Goal: Use online tool/utility: Utilize a website feature to perform a specific function

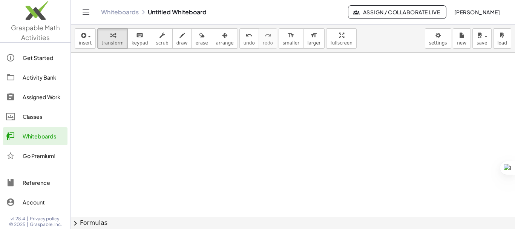
scroll to position [234, 0]
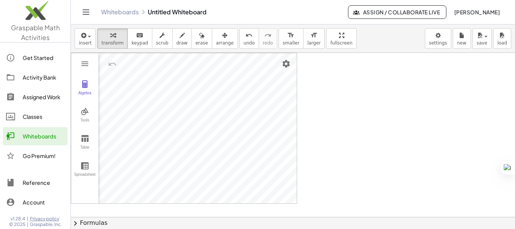
click at [380, 145] on div at bounding box center [293, 65] width 444 height 492
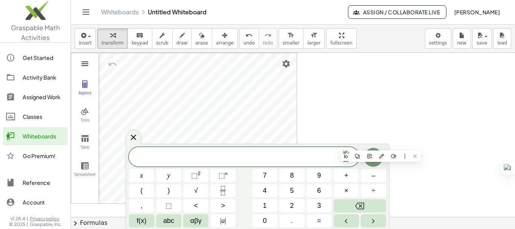
click at [83, 63] on img "Graphing Calculator" at bounding box center [84, 63] width 9 height 9
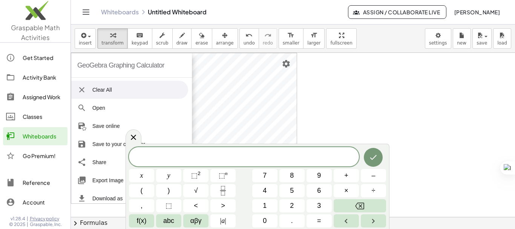
click at [345, 111] on div at bounding box center [293, 65] width 444 height 492
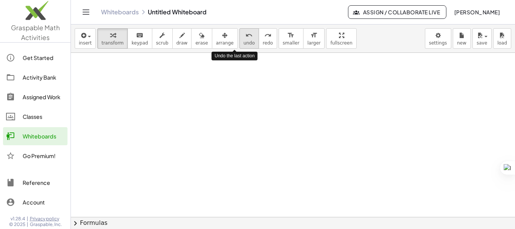
click at [245, 34] on icon "undo" at bounding box center [248, 35] width 7 height 9
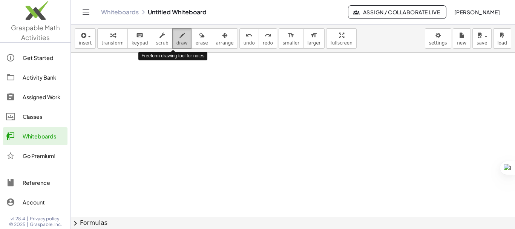
click at [179, 40] on icon "button" at bounding box center [181, 35] width 5 height 9
click at [127, 100] on div at bounding box center [293, 65] width 444 height 492
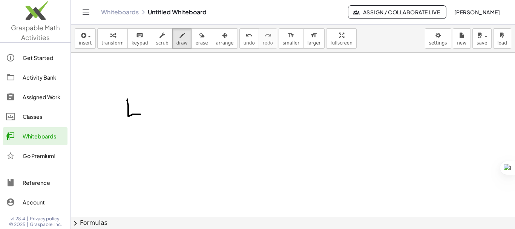
drag, startPoint x: 127, startPoint y: 99, endPoint x: 140, endPoint y: 114, distance: 19.8
click at [140, 114] on div at bounding box center [293, 65] width 444 height 492
drag, startPoint x: 136, startPoint y: 99, endPoint x: 138, endPoint y: 124, distance: 25.7
click at [138, 124] on div at bounding box center [293, 65] width 444 height 492
drag, startPoint x: 143, startPoint y: 101, endPoint x: 162, endPoint y: 119, distance: 26.1
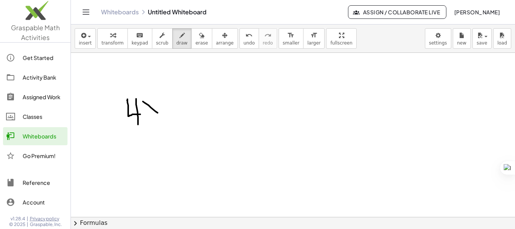
click at [162, 119] on div at bounding box center [293, 65] width 444 height 492
click at [149, 116] on div at bounding box center [293, 65] width 444 height 492
click at [245, 38] on icon "undo" at bounding box center [248, 35] width 7 height 9
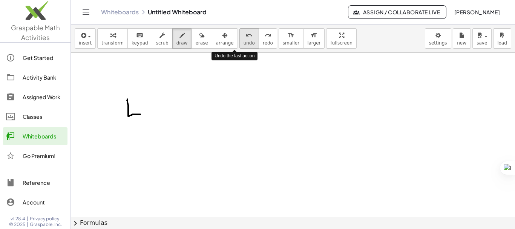
click at [245, 38] on icon "undo" at bounding box center [248, 35] width 7 height 9
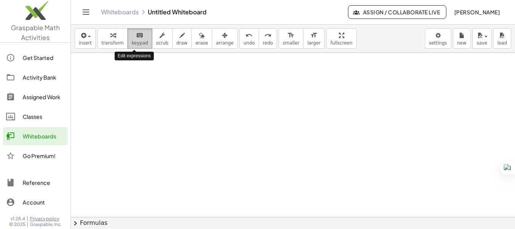
click at [136, 37] on icon "keyboard" at bounding box center [139, 35] width 7 height 9
click at [132, 42] on span "keypad" at bounding box center [139, 42] width 17 height 5
click at [163, 120] on div at bounding box center [293, 65] width 444 height 492
drag, startPoint x: 321, startPoint y: 38, endPoint x: 321, endPoint y: 84, distance: 45.6
click at [321, 84] on div "insert select one: Math Expression Function Text Youtube Video Graphing Geometr…" at bounding box center [293, 126] width 444 height 204
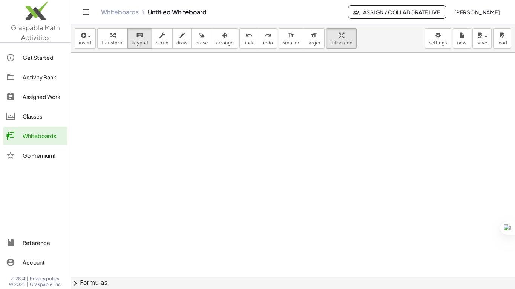
click at [215, 147] on div at bounding box center [293, 65] width 444 height 492
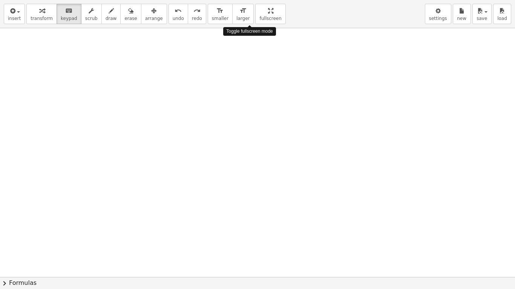
drag, startPoint x: 243, startPoint y: 14, endPoint x: 243, endPoint y: -32, distance: 45.6
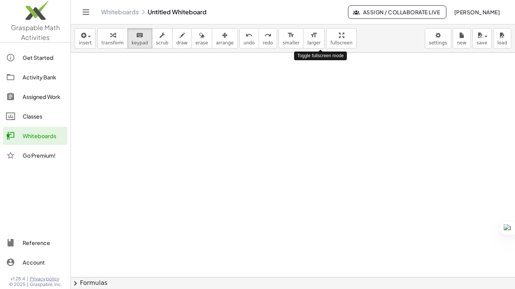
click at [243, 0] on html "Graspable Math Activities Get Started Activity Bank Assigned Work Classes White…" at bounding box center [257, 144] width 515 height 289
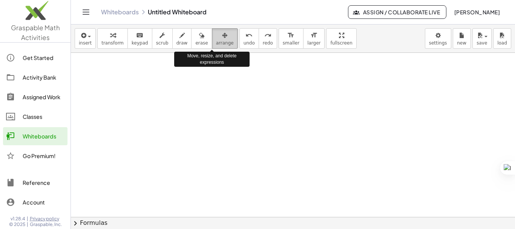
click at [216, 38] on div "button" at bounding box center [225, 35] width 18 height 9
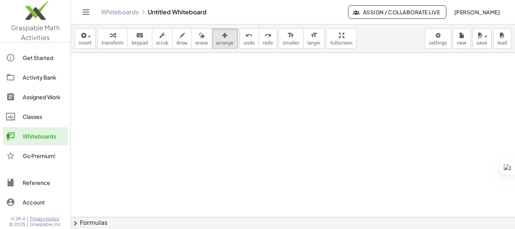
click at [219, 110] on div at bounding box center [293, 65] width 444 height 492
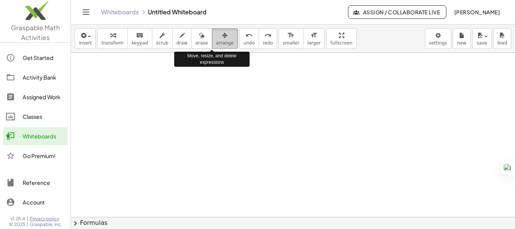
click at [216, 41] on span "arrange" at bounding box center [225, 42] width 18 height 5
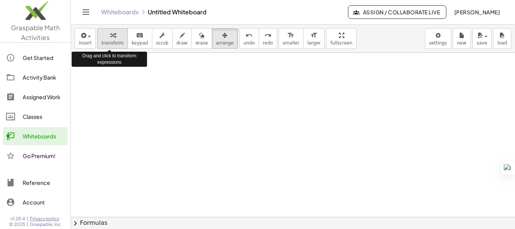
click at [111, 32] on icon "button" at bounding box center [112, 35] width 5 height 9
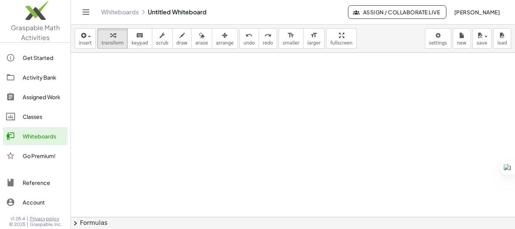
click at [186, 88] on div at bounding box center [293, 65] width 444 height 492
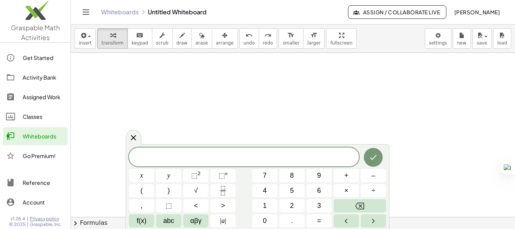
click at [186, 88] on div at bounding box center [293, 65] width 444 height 492
click at [157, 155] on span "​" at bounding box center [244, 157] width 230 height 11
click at [374, 158] on icon "Done" at bounding box center [372, 157] width 9 height 9
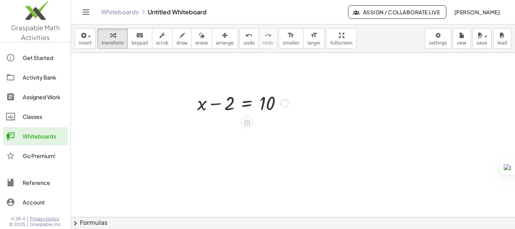
click at [223, 108] on div at bounding box center [242, 103] width 99 height 26
drag, startPoint x: 231, startPoint y: 108, endPoint x: 304, endPoint y: 113, distance: 73.6
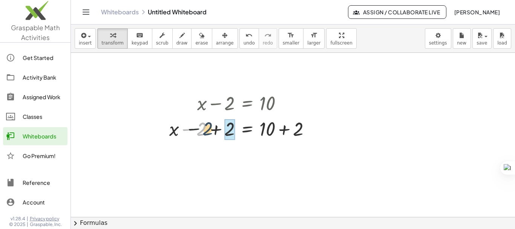
drag, startPoint x: 202, startPoint y: 131, endPoint x: 216, endPoint y: 130, distance: 14.0
click at [216, 130] on div at bounding box center [242, 128] width 154 height 26
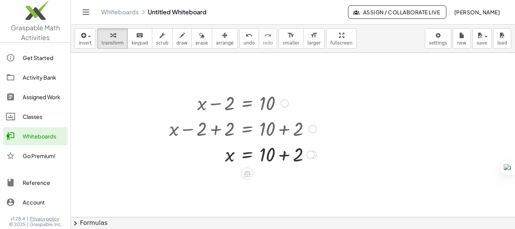
click at [284, 155] on div at bounding box center [242, 154] width 154 height 26
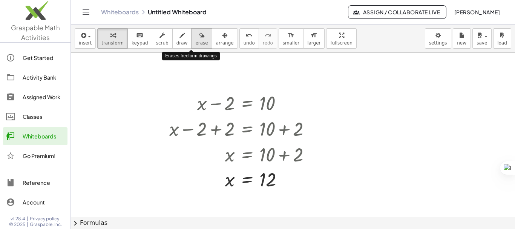
click at [195, 44] on span "erase" at bounding box center [201, 42] width 12 height 5
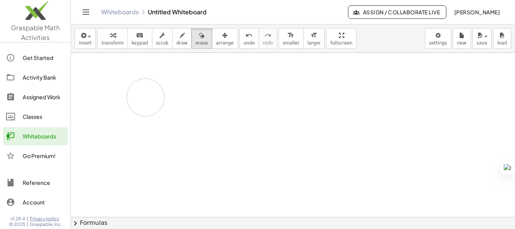
drag, startPoint x: 207, startPoint y: 100, endPoint x: 117, endPoint y: 82, distance: 91.7
click at [117, 82] on div at bounding box center [293, 65] width 444 height 492
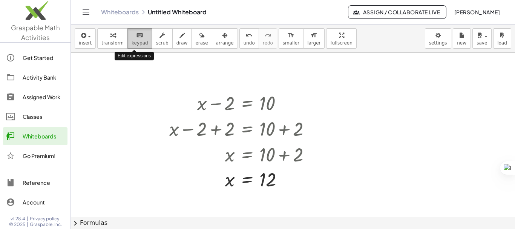
click at [132, 41] on span "keypad" at bounding box center [139, 42] width 17 height 5
click at [200, 102] on div at bounding box center [242, 103] width 154 height 26
drag, startPoint x: 285, startPoint y: 105, endPoint x: 288, endPoint y: 152, distance: 47.2
click at [247, 103] on div "+ x − 2 = 10 + x − 2 + 2 = + 10 + 2 + x + 0 = + 10 + 2 x = + 10 + 2 x = 12" at bounding box center [247, 103] width 0 height 0
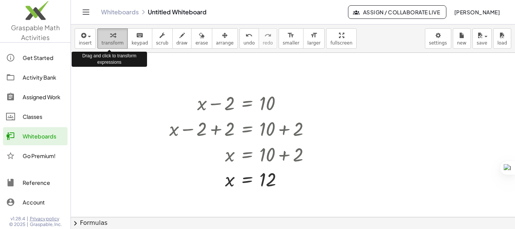
click at [116, 39] on div "button" at bounding box center [112, 35] width 22 height 9
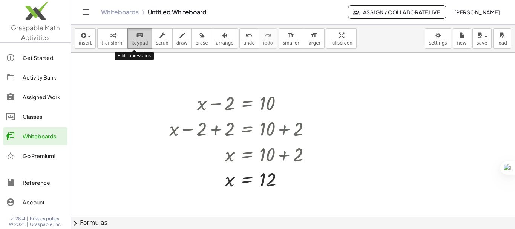
click at [134, 42] on span "keypad" at bounding box center [139, 42] width 17 height 5
click at [195, 103] on div at bounding box center [242, 103] width 154 height 26
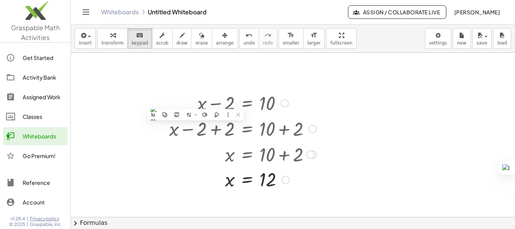
click at [195, 103] on div at bounding box center [242, 103] width 154 height 26
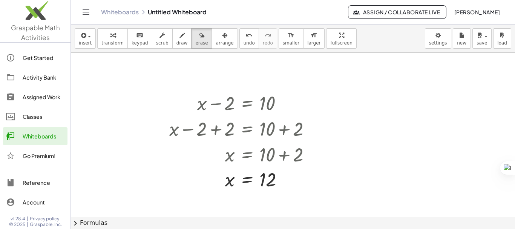
drag, startPoint x: 192, startPoint y: 46, endPoint x: 142, endPoint y: 128, distance: 95.9
click at [142, 128] on div "insert select one: Math Expression Function Text Youtube Video Graphing Geometr…" at bounding box center [293, 126] width 444 height 204
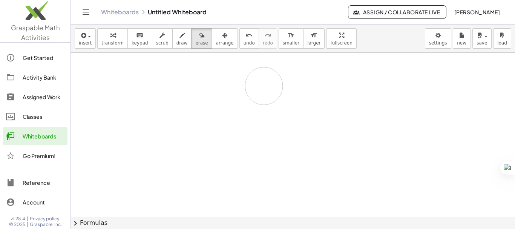
drag, startPoint x: 159, startPoint y: 140, endPoint x: 200, endPoint y: 130, distance: 41.4
click at [200, 130] on div at bounding box center [293, 65] width 444 height 492
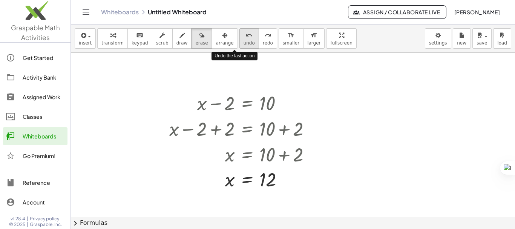
click at [243, 41] on span "undo" at bounding box center [248, 42] width 11 height 5
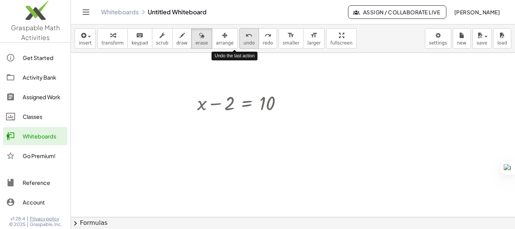
click at [243, 41] on span "undo" at bounding box center [248, 42] width 11 height 5
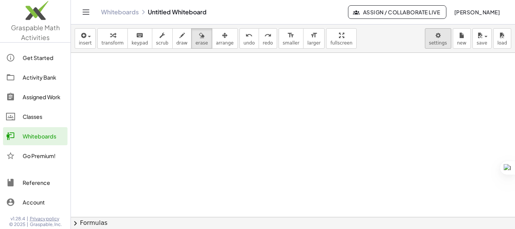
click at [439, 42] on body "Graspable Math Activities Get Started Activity Bank Assigned Work Classes White…" at bounding box center [257, 114] width 515 height 229
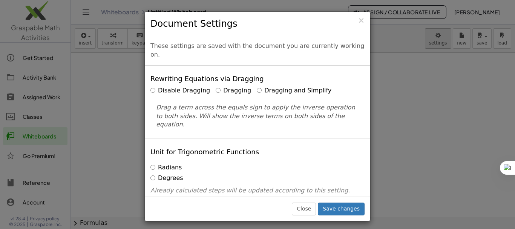
click at [439, 42] on div "× Document Settings These settings are saved with the document you are currentl…" at bounding box center [257, 114] width 515 height 229
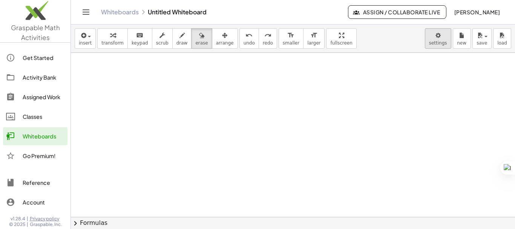
click at [439, 42] on body "Graspable Math Activities Get Started Activity Bank Assigned Work Classes White…" at bounding box center [257, 114] width 515 height 229
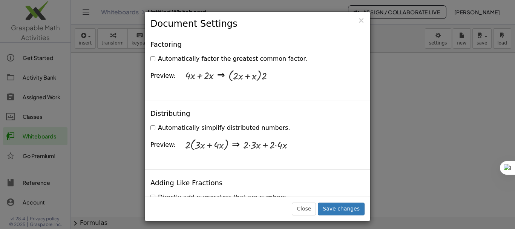
scroll to position [730, 0]
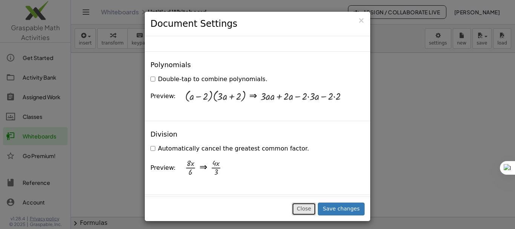
click at [314, 206] on button "Close" at bounding box center [304, 208] width 24 height 13
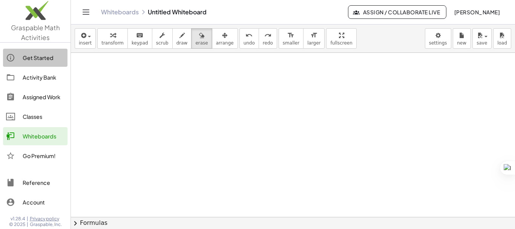
click at [38, 58] on div "Get Started" at bounding box center [44, 57] width 42 height 9
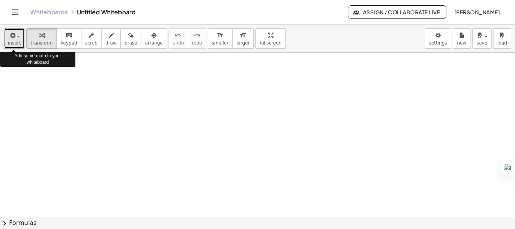
click at [14, 44] on span "insert" at bounding box center [14, 42] width 13 height 5
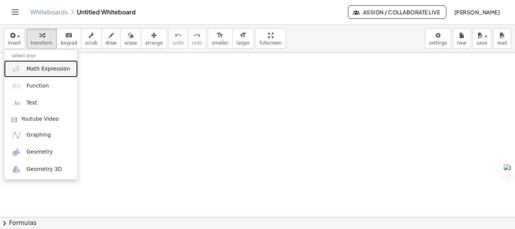
click at [45, 70] on span "Math Expression" at bounding box center [47, 69] width 43 height 8
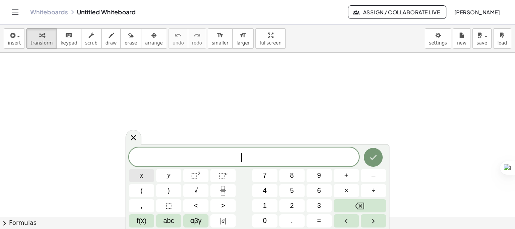
click at [142, 175] on span "x" at bounding box center [141, 175] width 3 height 10
click at [194, 176] on span "⬚" at bounding box center [194, 175] width 6 height 8
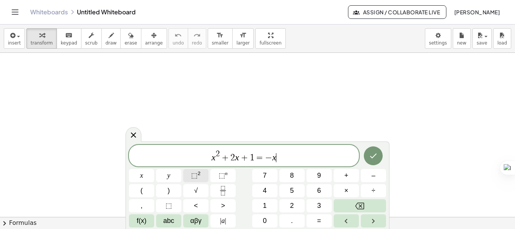
click at [193, 175] on span "⬚" at bounding box center [194, 175] width 6 height 8
click at [374, 159] on icon "Done" at bounding box center [372, 155] width 9 height 9
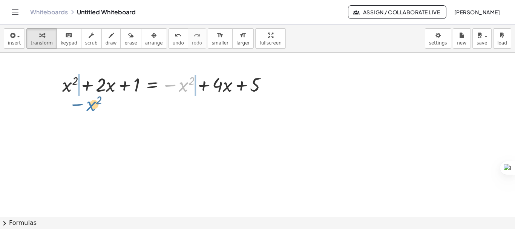
drag, startPoint x: 182, startPoint y: 87, endPoint x: 89, endPoint y: 106, distance: 95.4
click at [89, 106] on div "− x 2 + x 2 + · 2 · x + 1 = − x 2 + · 4 · x + 5" at bounding box center [257, 217] width 515 height 328
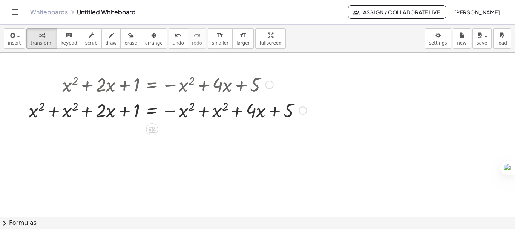
click at [205, 109] on div at bounding box center [167, 110] width 285 height 26
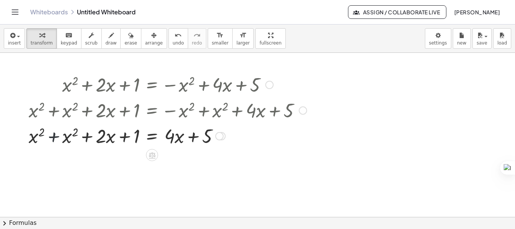
click at [55, 138] on div at bounding box center [167, 135] width 285 height 26
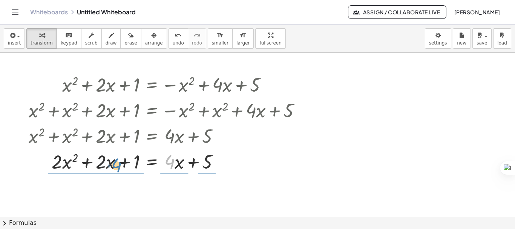
drag, startPoint x: 171, startPoint y: 157, endPoint x: 118, endPoint y: 160, distance: 53.6
click at [118, 160] on div at bounding box center [167, 161] width 285 height 26
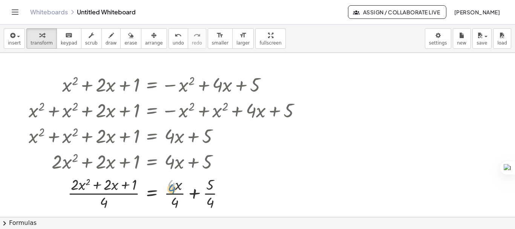
drag, startPoint x: 170, startPoint y: 182, endPoint x: 174, endPoint y: 198, distance: 17.0
click at [171, 188] on div at bounding box center [167, 193] width 285 height 38
click at [175, 202] on div at bounding box center [167, 193] width 285 height 38
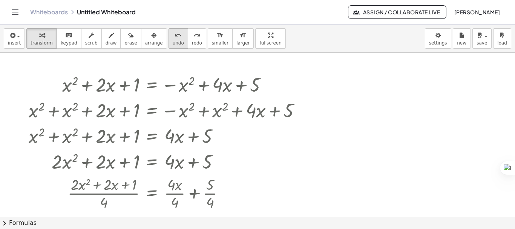
click at [173, 41] on span "undo" at bounding box center [178, 42] width 11 height 5
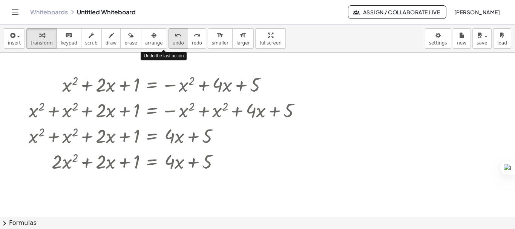
click at [173, 41] on span "undo" at bounding box center [178, 42] width 11 height 5
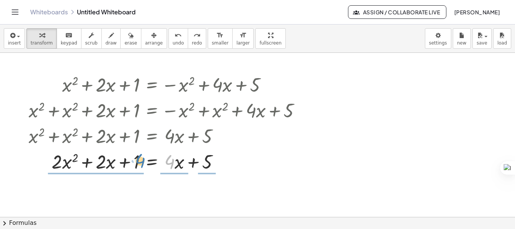
drag, startPoint x: 173, startPoint y: 164, endPoint x: 144, endPoint y: 163, distance: 29.4
click at [144, 163] on div at bounding box center [157, 161] width 296 height 26
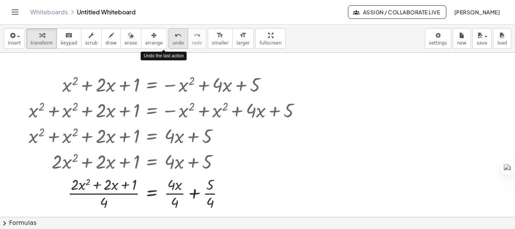
click at [173, 40] on span "undo" at bounding box center [178, 42] width 11 height 5
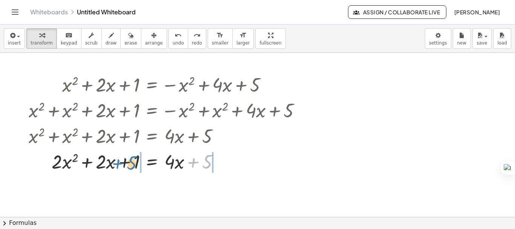
drag, startPoint x: 206, startPoint y: 162, endPoint x: 131, endPoint y: 163, distance: 75.3
click at [131, 163] on div at bounding box center [157, 161] width 296 height 26
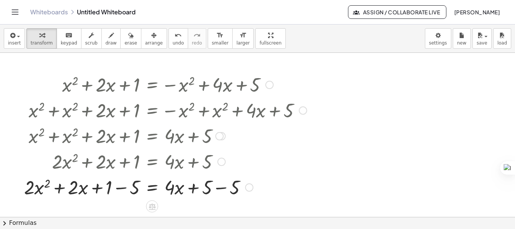
click at [213, 192] on div at bounding box center [165, 187] width 290 height 26
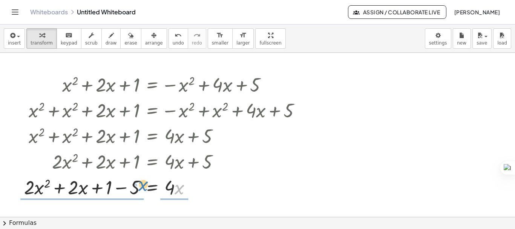
drag, startPoint x: 180, startPoint y: 189, endPoint x: 144, endPoint y: 186, distance: 36.3
click at [144, 186] on div at bounding box center [165, 187] width 290 height 26
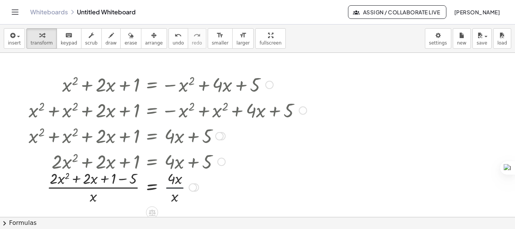
click at [175, 188] on div at bounding box center [167, 187] width 285 height 38
click at [171, 180] on div at bounding box center [167, 187] width 285 height 38
click at [180, 194] on div at bounding box center [167, 187] width 285 height 38
click at [92, 197] on div at bounding box center [167, 187] width 285 height 38
click at [120, 182] on div at bounding box center [167, 187] width 285 height 38
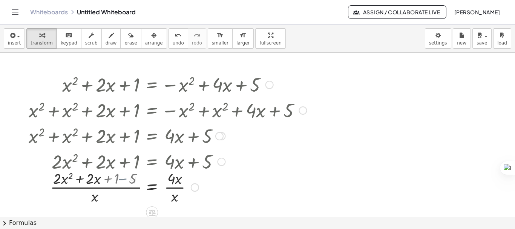
click at [120, 182] on div at bounding box center [167, 187] width 285 height 38
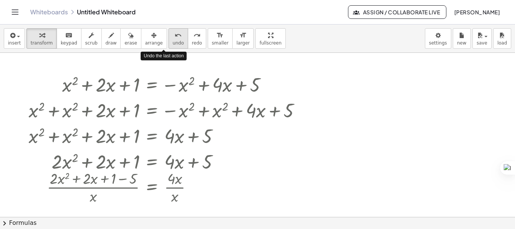
click at [173, 41] on span "undo" at bounding box center [178, 42] width 11 height 5
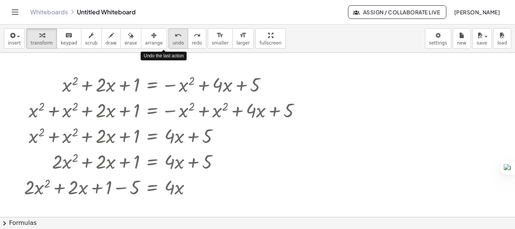
click at [173, 41] on span "undo" at bounding box center [178, 42] width 11 height 5
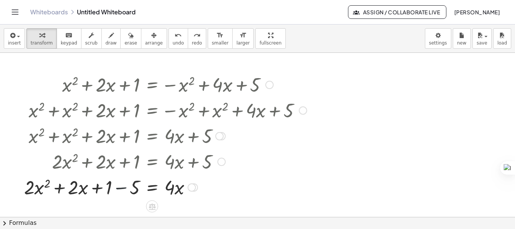
click at [121, 187] on div at bounding box center [165, 187] width 290 height 26
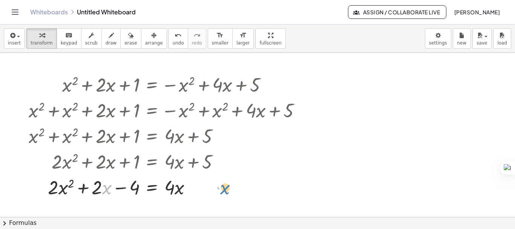
drag, startPoint x: 103, startPoint y: 189, endPoint x: 221, endPoint y: 189, distance: 118.3
click at [221, 189] on div at bounding box center [167, 187] width 285 height 26
drag, startPoint x: 110, startPoint y: 188, endPoint x: 171, endPoint y: 188, distance: 61.0
click at [171, 188] on div at bounding box center [167, 187] width 285 height 26
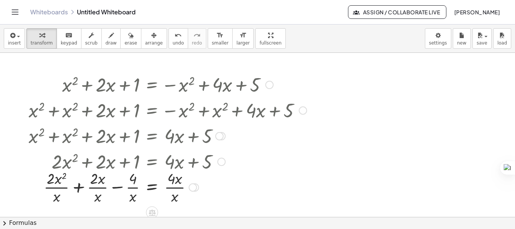
click at [174, 184] on div at bounding box center [167, 187] width 285 height 38
click at [271, 84] on div at bounding box center [269, 85] width 8 height 8
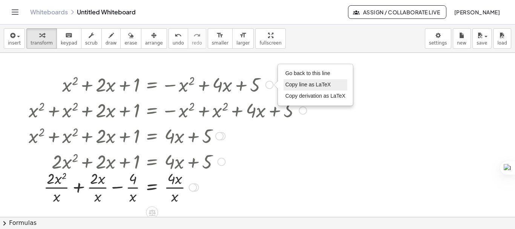
click at [298, 87] on span "Copy line as LaTeX" at bounding box center [308, 84] width 46 height 6
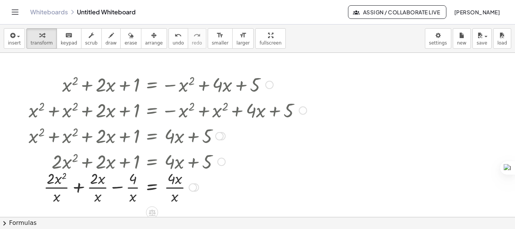
click at [66, 102] on div at bounding box center [167, 110] width 285 height 26
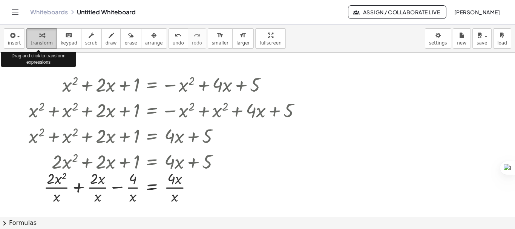
click at [45, 43] on span "transform" at bounding box center [42, 42] width 22 height 5
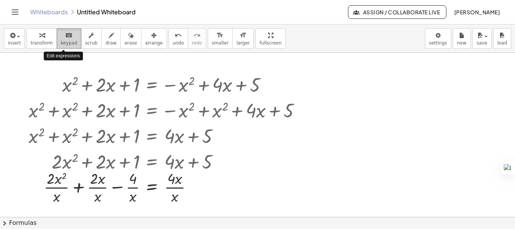
click at [61, 44] on span "keypad" at bounding box center [69, 42] width 17 height 5
click at [114, 128] on div at bounding box center [167, 135] width 285 height 26
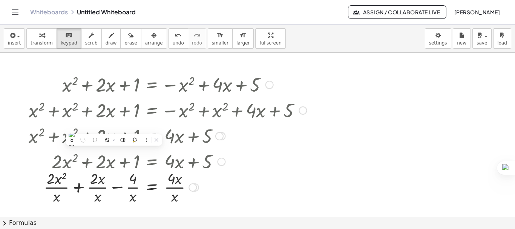
click at [218, 136] on div at bounding box center [219, 136] width 8 height 8
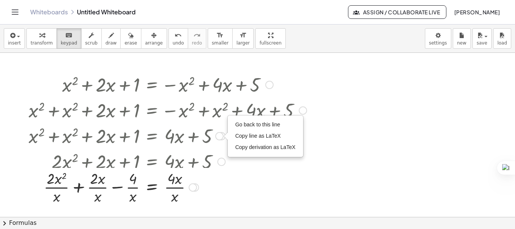
drag, startPoint x: 218, startPoint y: 136, endPoint x: 221, endPoint y: 136, distance: 3.8
click at [221, 136] on div "Go back to this line Copy line as LaTeX Copy derivation as LaTeX" at bounding box center [219, 136] width 8 height 8
click at [190, 189] on div at bounding box center [192, 187] width 8 height 8
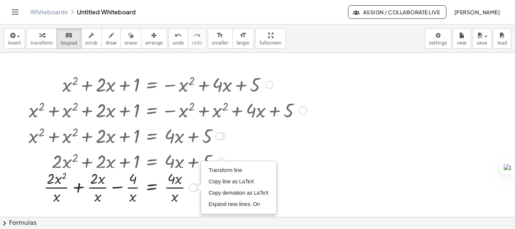
click at [194, 189] on div "Transform line Copy line as LaTeX Copy derivation as LaTeX Expand new lines: On" at bounding box center [192, 187] width 8 height 8
click at [219, 175] on li "Transform line" at bounding box center [238, 170] width 64 height 11
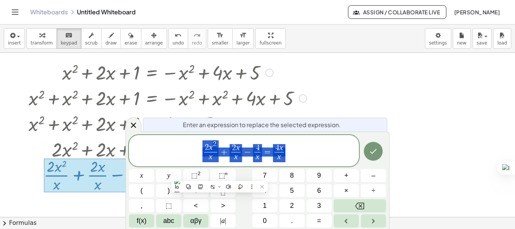
scroll to position [13, 0]
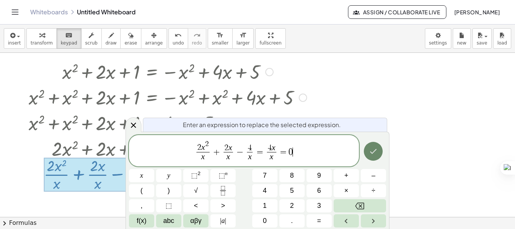
click at [370, 151] on icon "Done" at bounding box center [372, 151] width 9 height 9
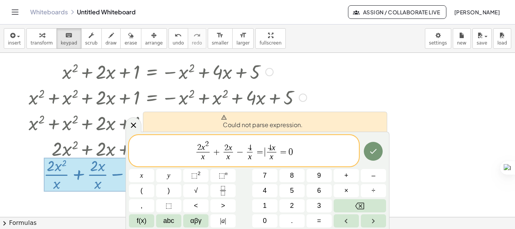
click at [265, 156] on span "4 x x ​" at bounding box center [271, 153] width 13 height 18
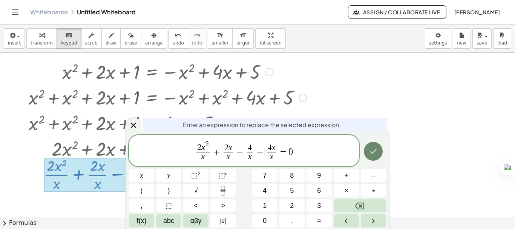
click at [372, 151] on icon "Done" at bounding box center [372, 151] width 9 height 9
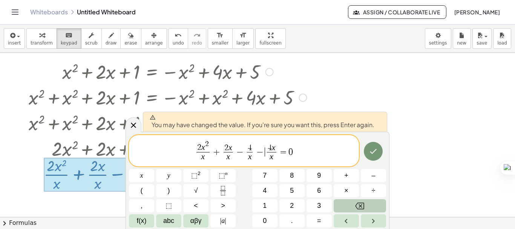
click at [367, 205] on button "Backspace" at bounding box center [359, 205] width 52 height 13
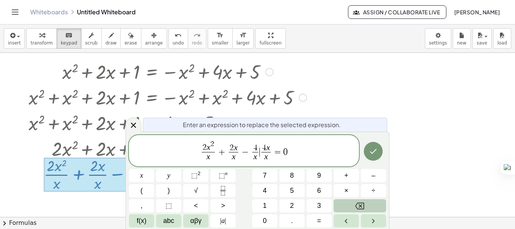
click at [367, 205] on button "Backspace" at bounding box center [359, 205] width 52 height 13
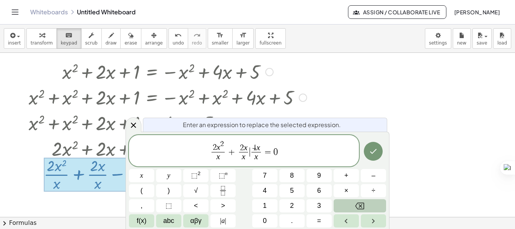
click at [367, 205] on button "Backspace" at bounding box center [359, 205] width 52 height 13
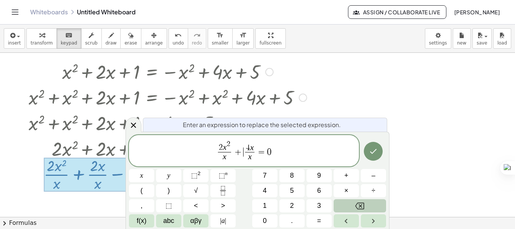
click at [367, 205] on button "Backspace" at bounding box center [359, 205] width 52 height 13
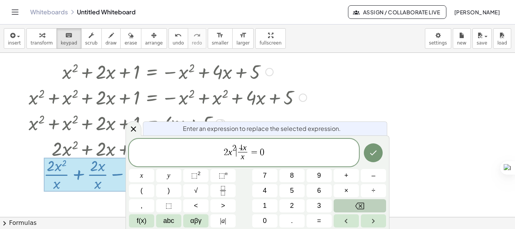
click at [367, 205] on button "Backspace" at bounding box center [359, 205] width 52 height 13
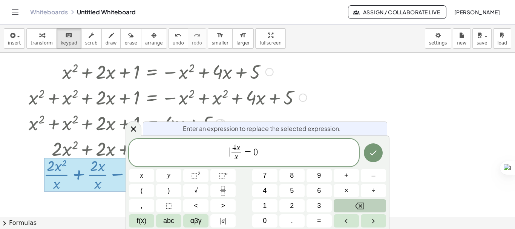
click at [367, 205] on button "Backspace" at bounding box center [359, 205] width 52 height 13
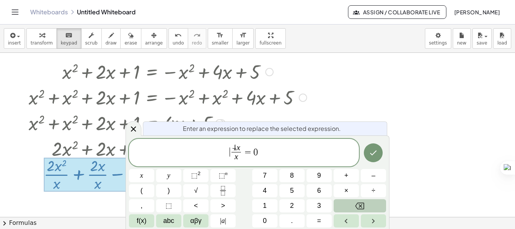
click at [367, 205] on button "Backspace" at bounding box center [359, 205] width 52 height 13
click at [307, 159] on span "4 x x ​ = 0 ​" at bounding box center [244, 153] width 230 height 20
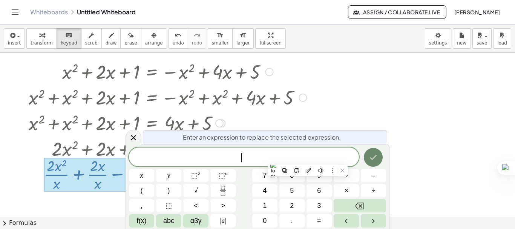
click at [376, 150] on button "Done" at bounding box center [372, 157] width 19 height 19
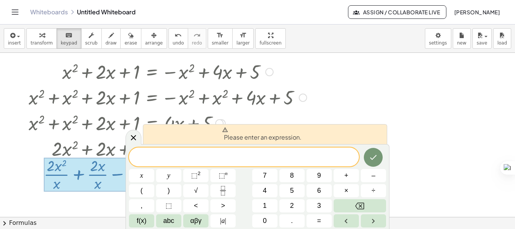
click at [370, 108] on div at bounding box center [257, 204] width 515 height 328
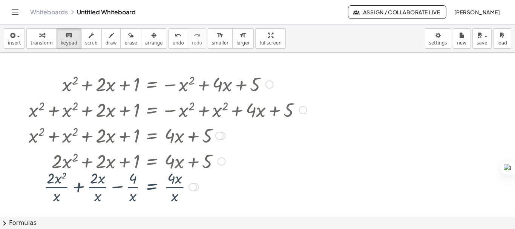
scroll to position [0, 0]
click at [14, 10] on icon "Toggle navigation" at bounding box center [15, 12] width 9 height 9
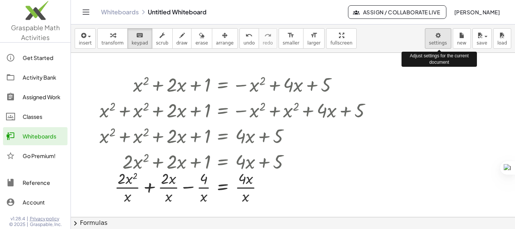
click at [439, 41] on body "Graspable Math Activities Get Started Activity Bank Assigned Work Classes White…" at bounding box center [257, 114] width 515 height 229
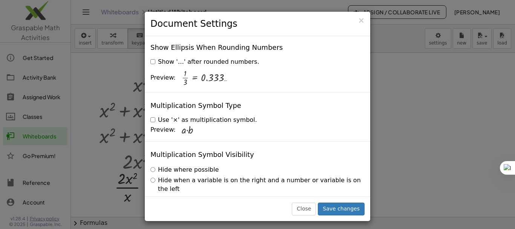
scroll to position [1852, 0]
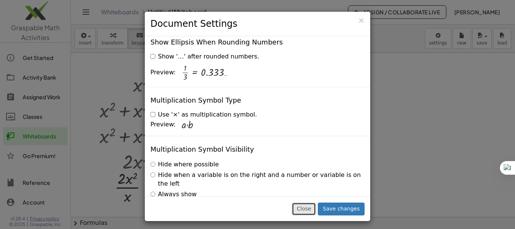
click at [315, 209] on button "Close" at bounding box center [304, 208] width 24 height 13
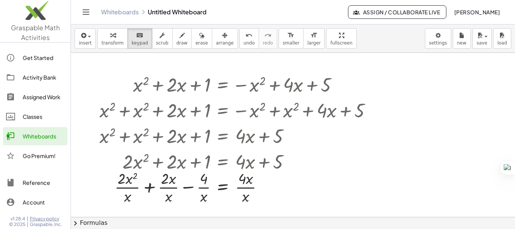
click at [87, 15] on icon "Toggle navigation" at bounding box center [85, 12] width 9 height 9
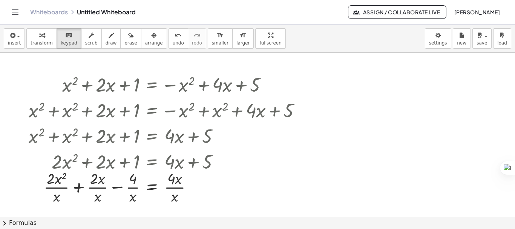
click at [16, 17] on button "Toggle navigation" at bounding box center [15, 12] width 12 height 12
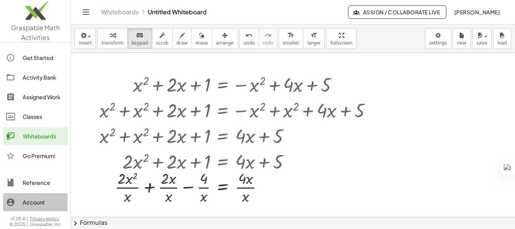
click at [35, 202] on div "Account" at bounding box center [44, 201] width 42 height 9
click at [293, 162] on div at bounding box center [292, 161] width 8 height 8
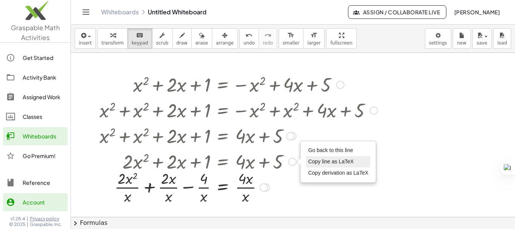
click at [323, 159] on span "Copy line as LaTeX" at bounding box center [331, 161] width 46 height 6
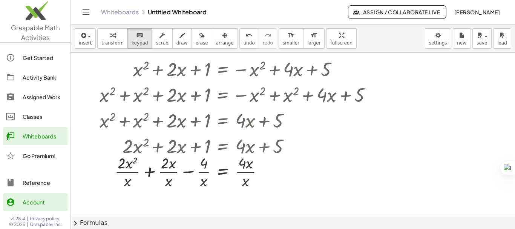
scroll to position [0, 0]
